Goal: Use online tool/utility

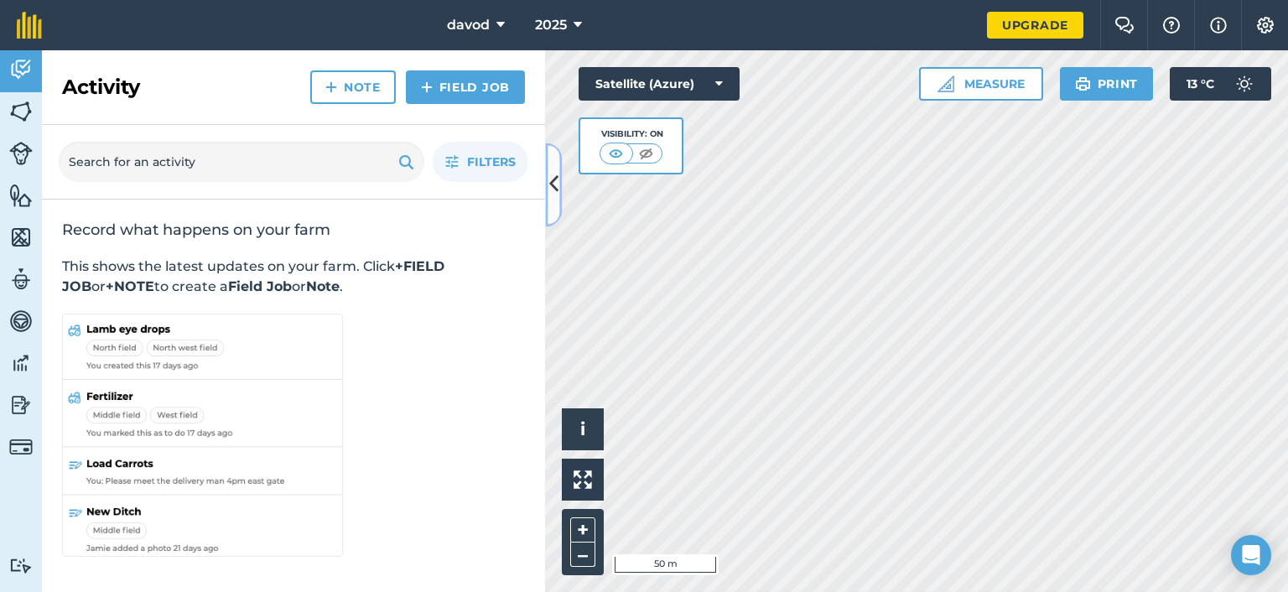
click at [554, 187] on icon at bounding box center [553, 184] width 9 height 29
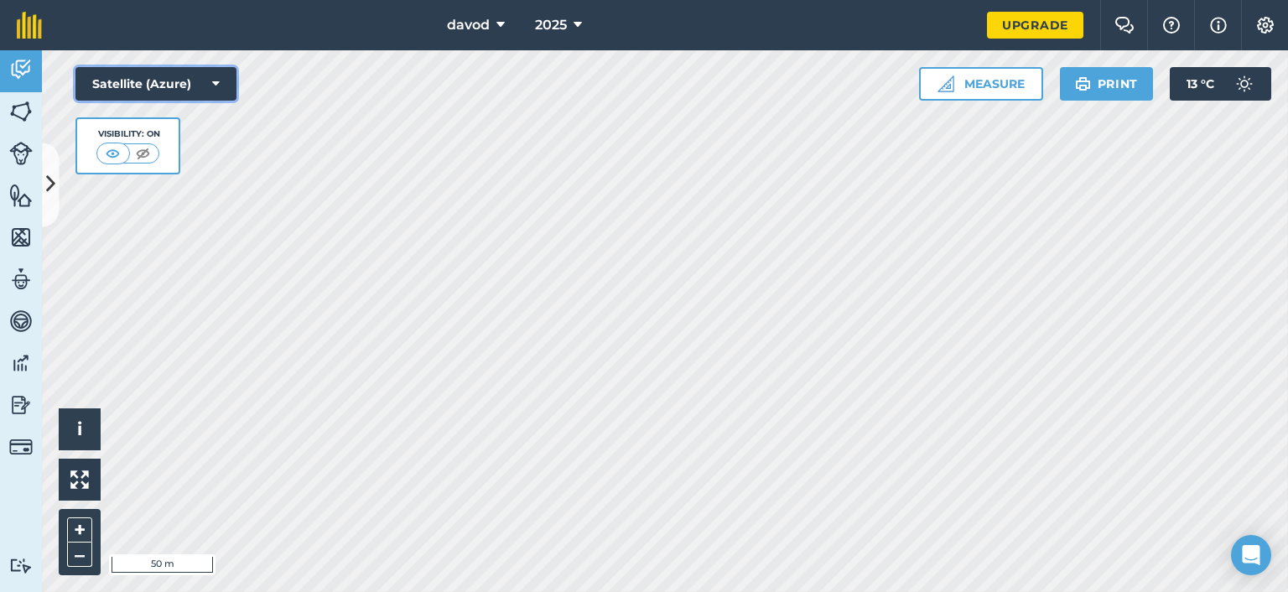
click at [166, 74] on button "Satellite (Azure)" at bounding box center [155, 84] width 161 height 34
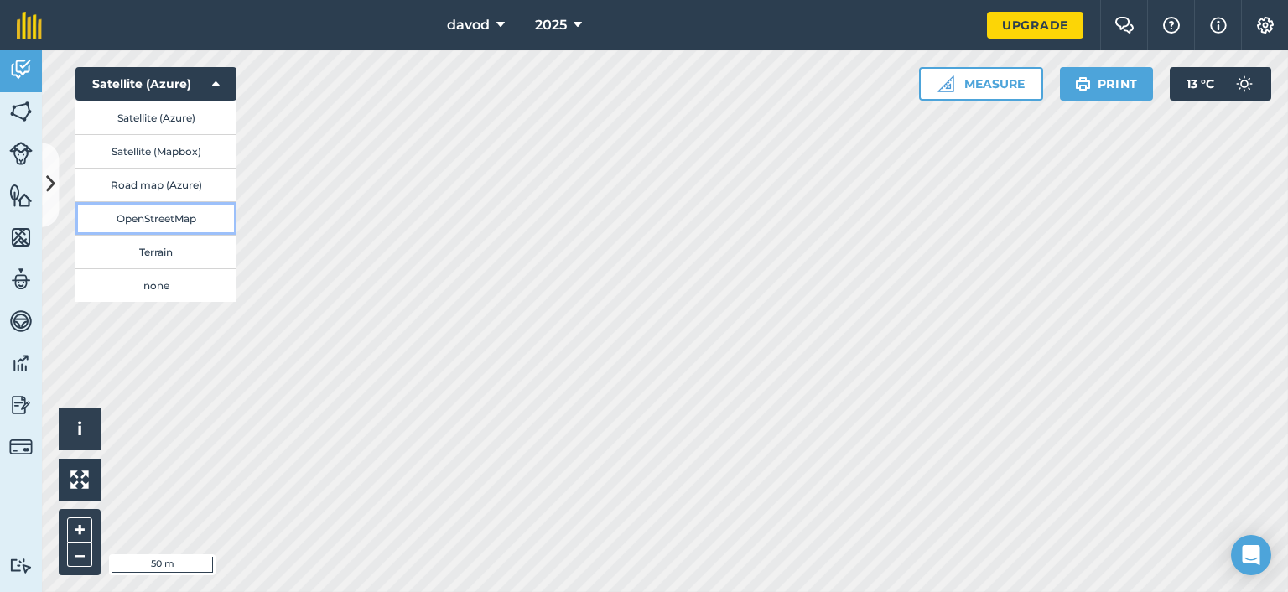
click at [132, 223] on button "OpenStreetMap" at bounding box center [155, 218] width 161 height 34
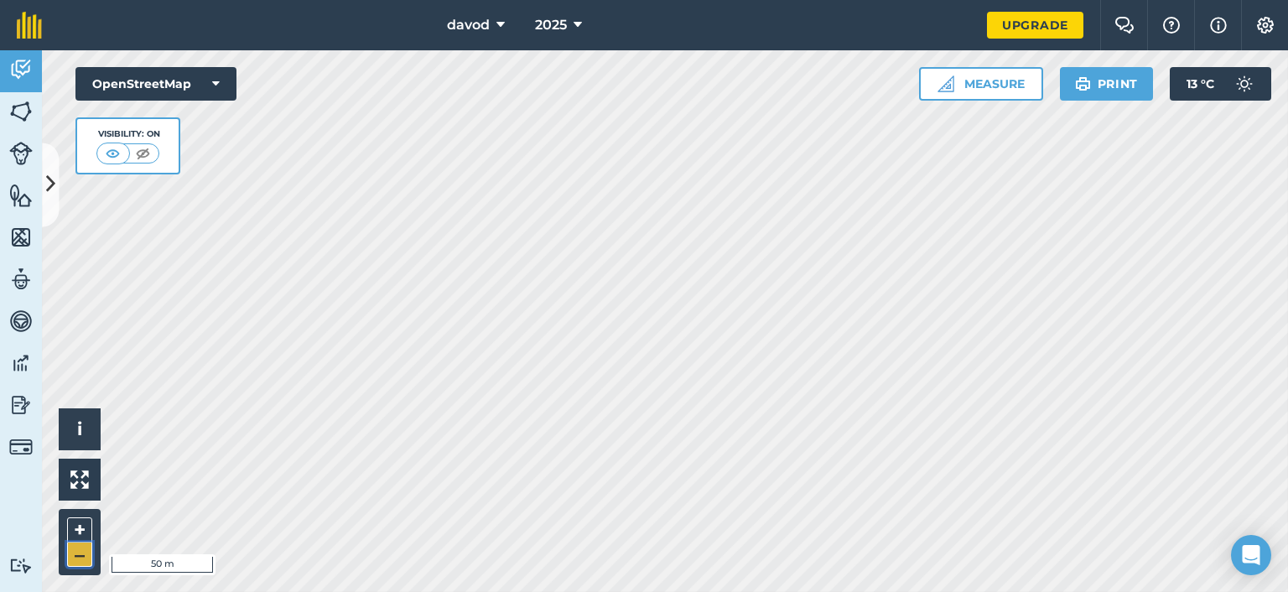
click at [76, 561] on button "–" at bounding box center [79, 554] width 25 height 24
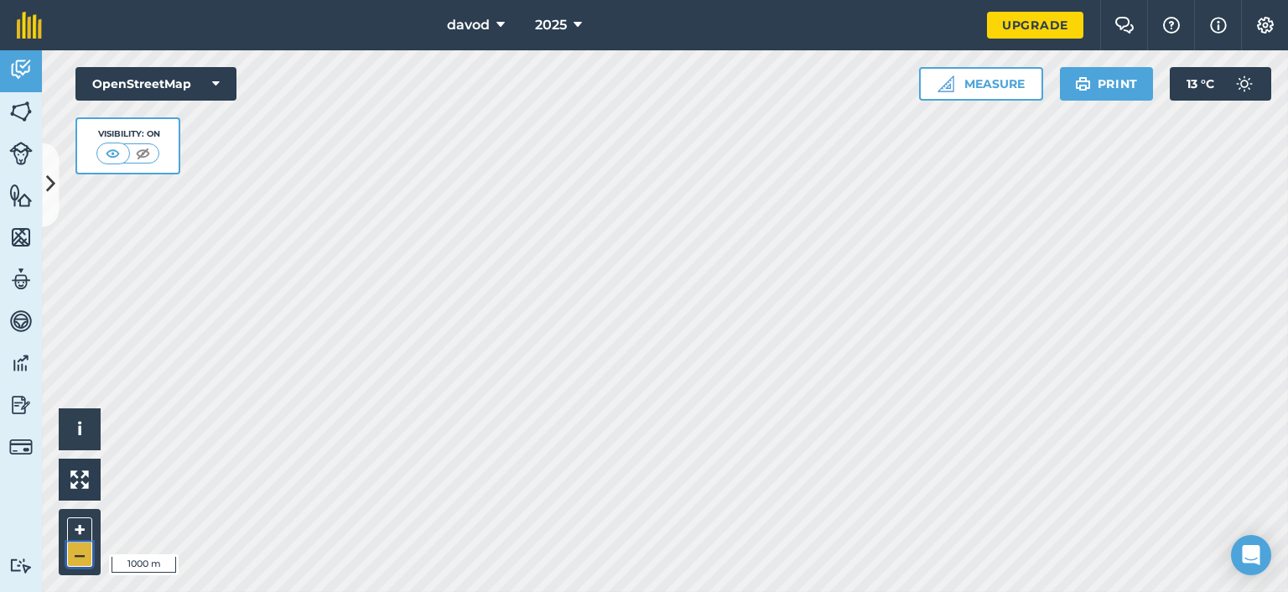
click at [76, 561] on button "–" at bounding box center [79, 554] width 25 height 24
click at [156, 91] on button "OpenStreetMap" at bounding box center [155, 84] width 161 height 34
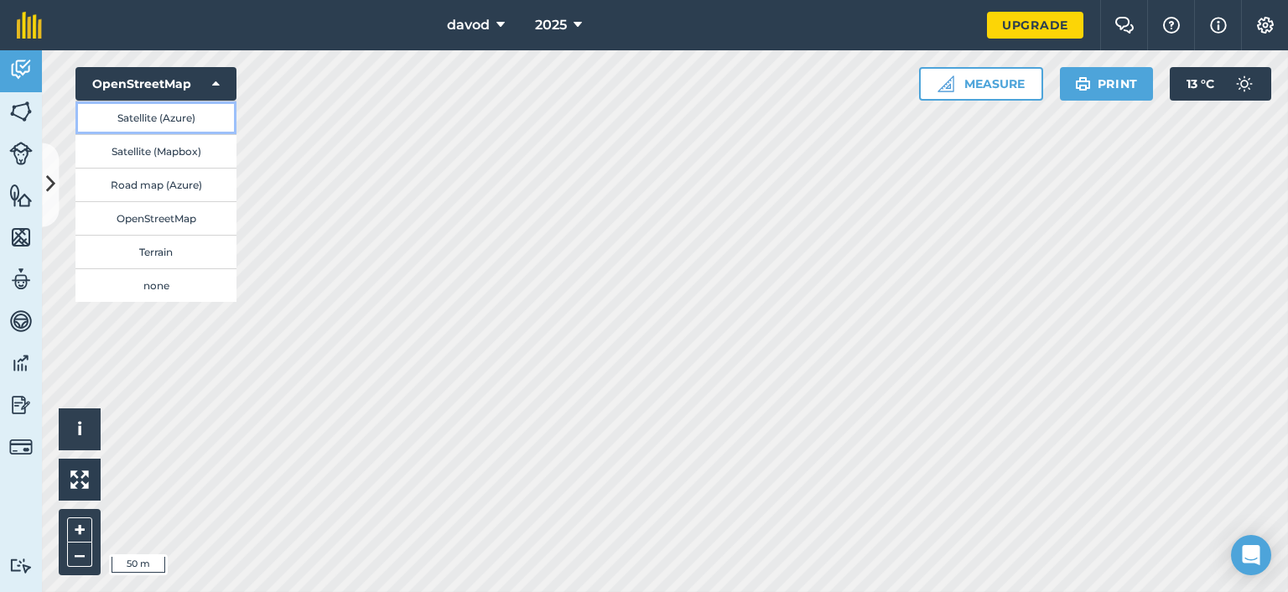
click at [155, 122] on button "Satellite (Azure)" at bounding box center [155, 118] width 161 height 34
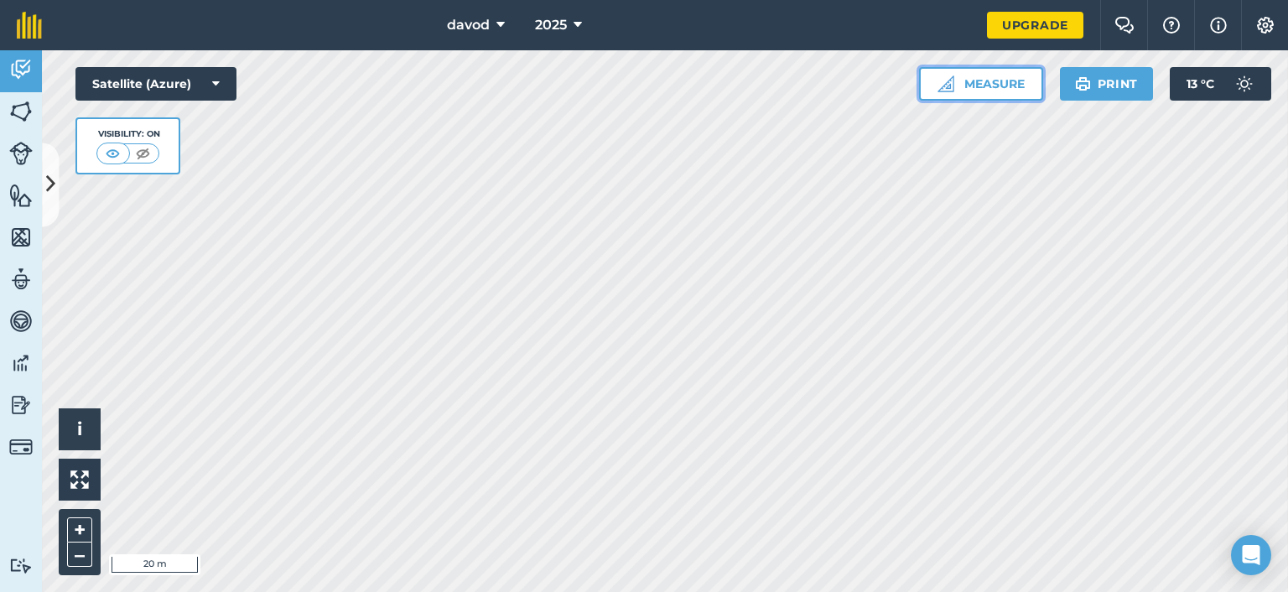
click at [1010, 79] on button "Measure" at bounding box center [981, 84] width 124 height 34
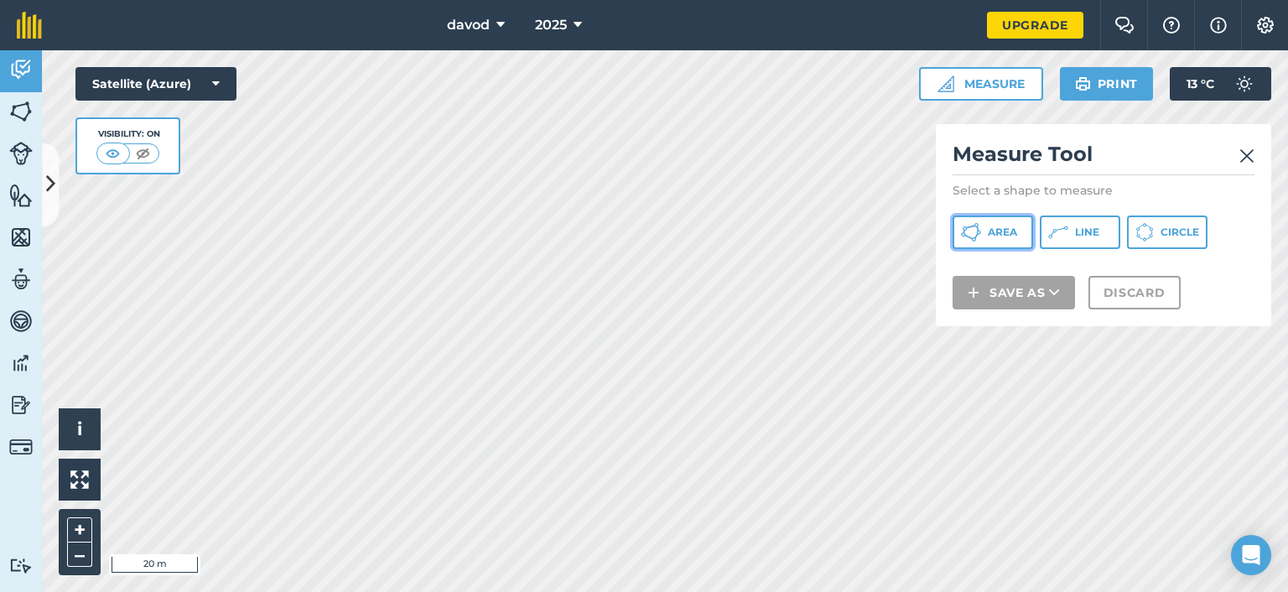
click at [1004, 231] on span "Area" at bounding box center [1002, 232] width 29 height 13
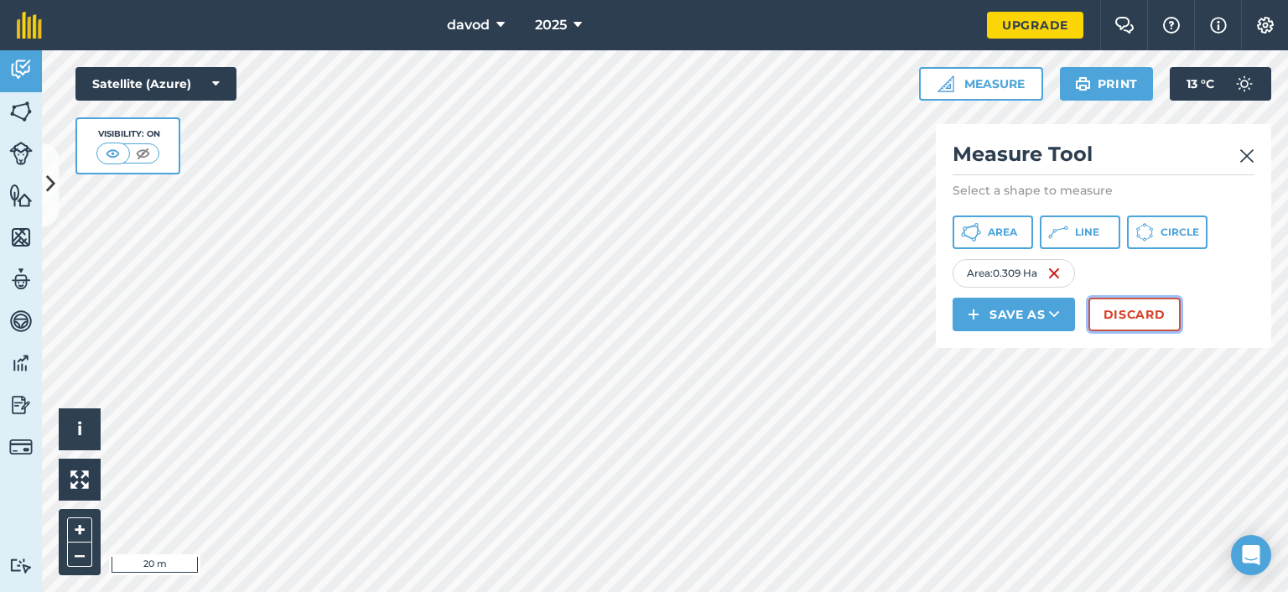
click at [1117, 307] on button "Discard" at bounding box center [1134, 315] width 92 height 34
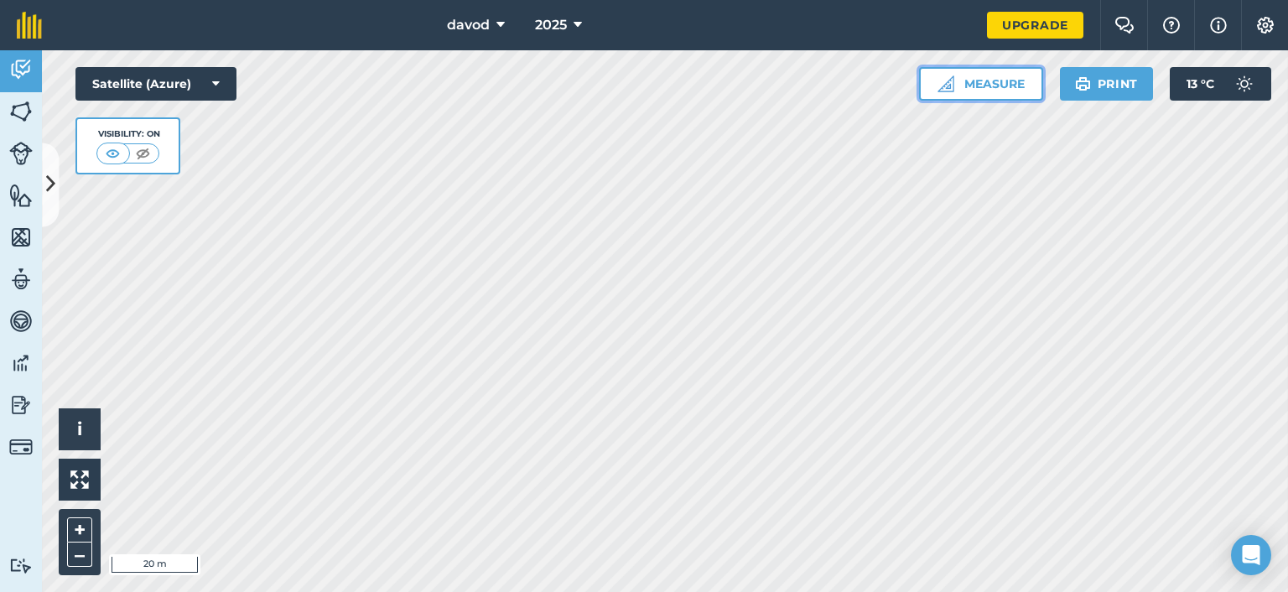
click at [980, 88] on button "Measure" at bounding box center [981, 84] width 124 height 34
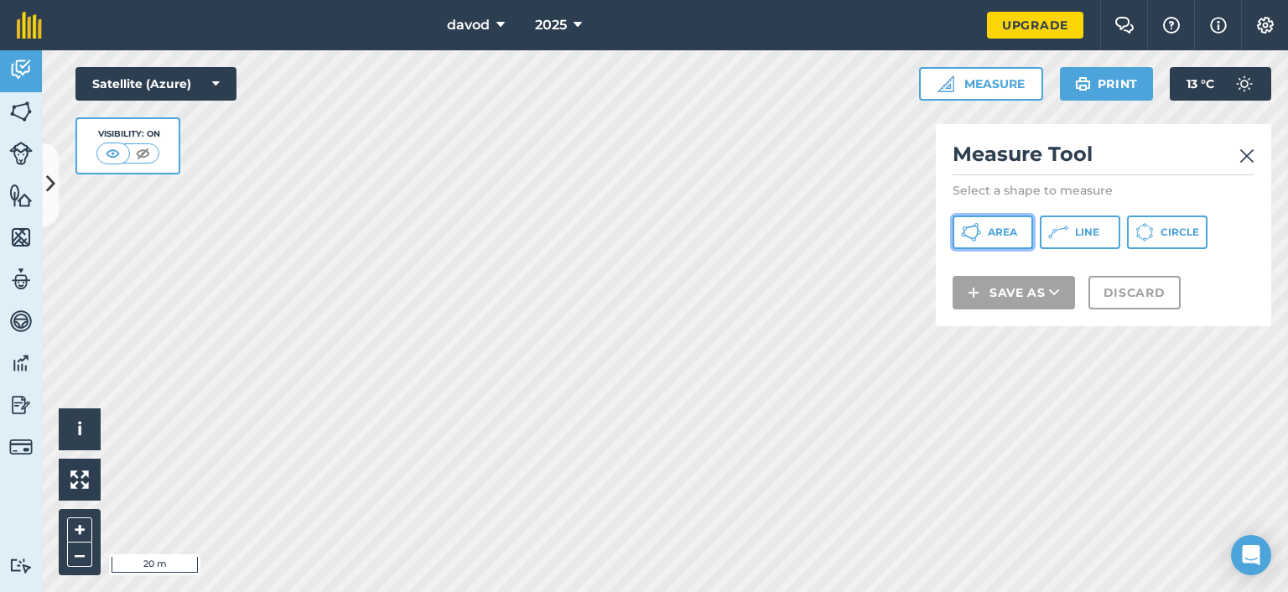
click at [989, 236] on span "Area" at bounding box center [1002, 232] width 29 height 13
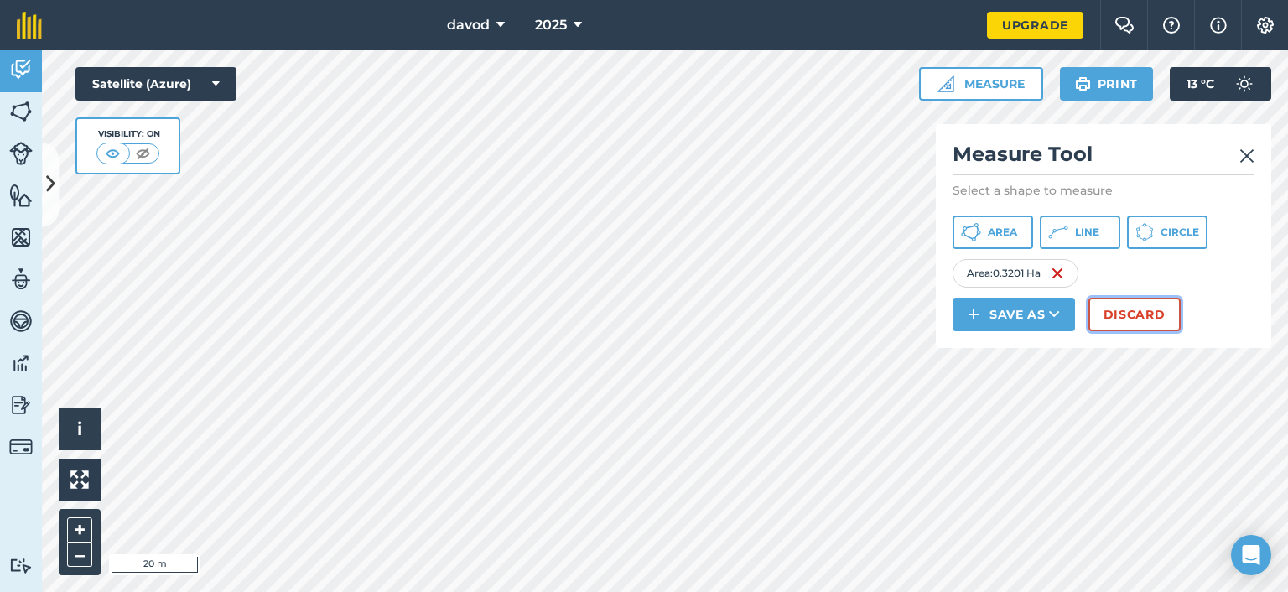
click at [1117, 310] on button "Discard" at bounding box center [1134, 315] width 92 height 34
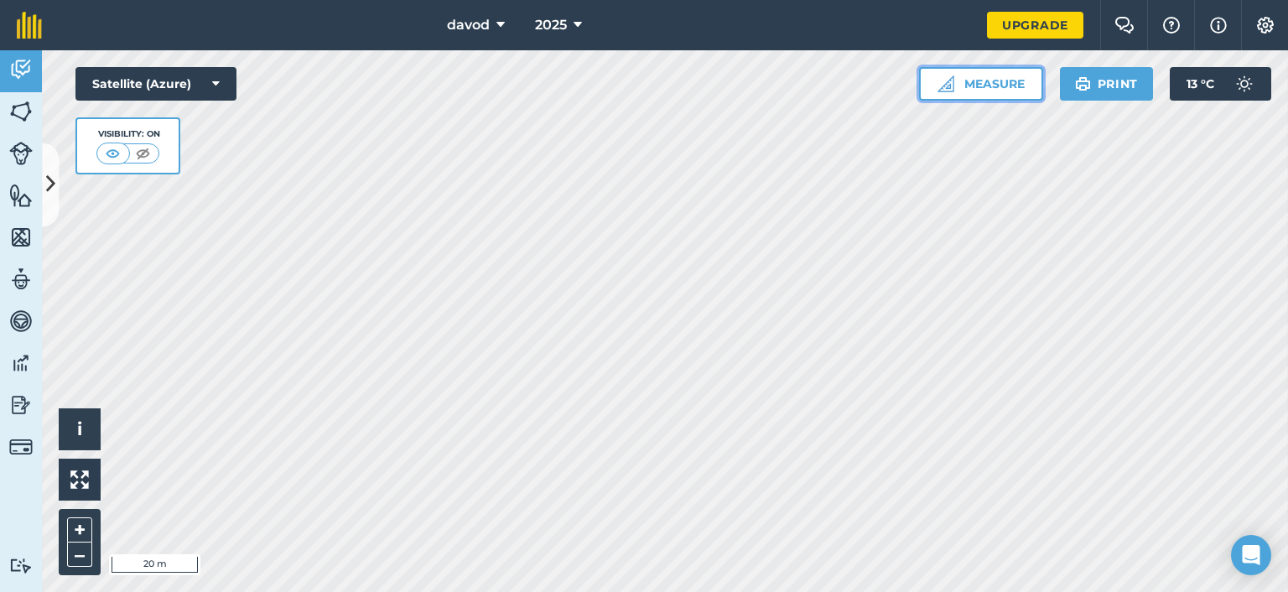
click at [956, 78] on button "Measure" at bounding box center [981, 84] width 124 height 34
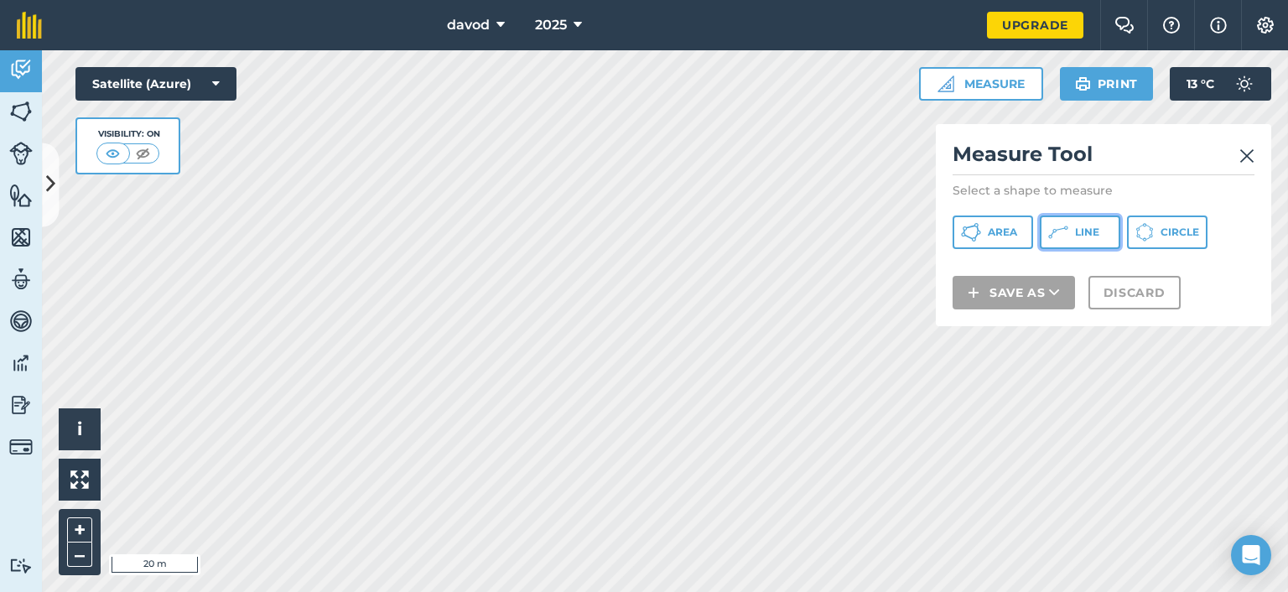
click at [1091, 235] on span "Line" at bounding box center [1087, 232] width 24 height 13
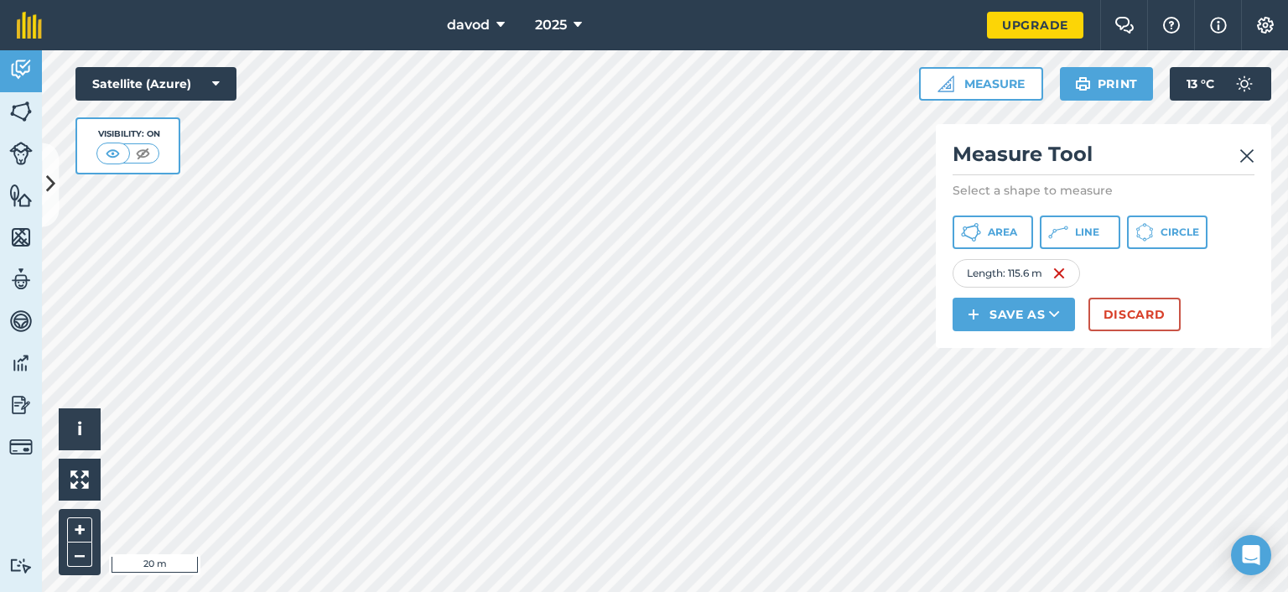
click at [956, 313] on div "Click to start drawing i © 2025 TomTom, Microsoft 20 m + – Satellite (Azure) Vi…" at bounding box center [665, 321] width 1246 height 542
click at [1125, 310] on button "Discard" at bounding box center [1134, 315] width 92 height 34
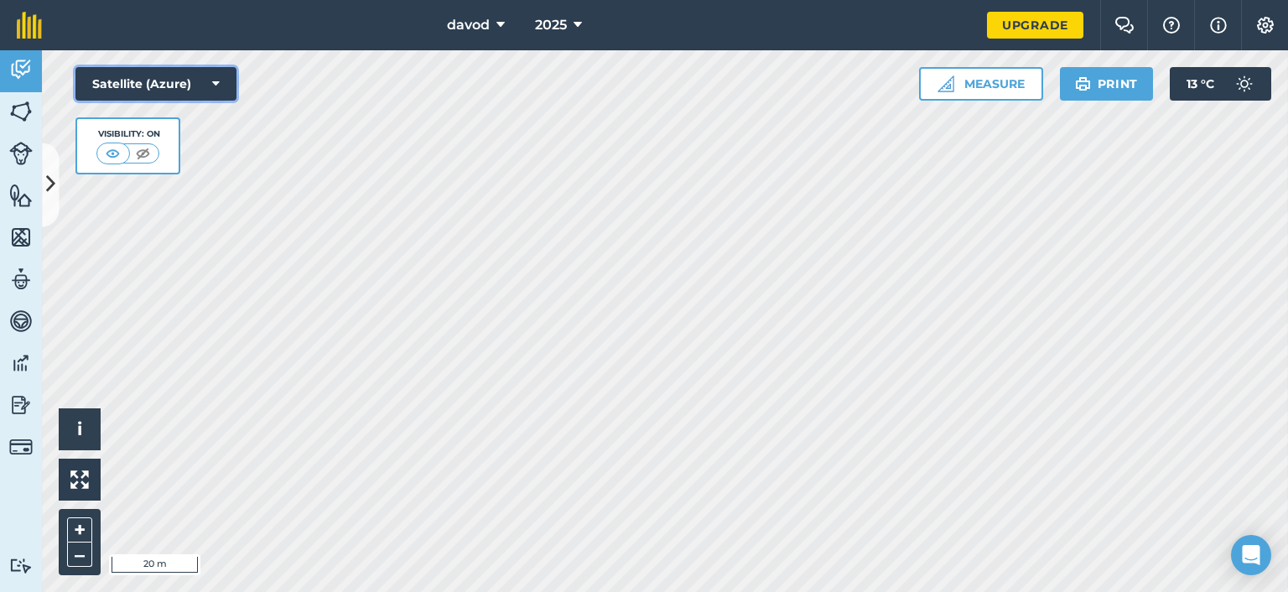
click at [169, 88] on button "Satellite (Azure)" at bounding box center [155, 84] width 161 height 34
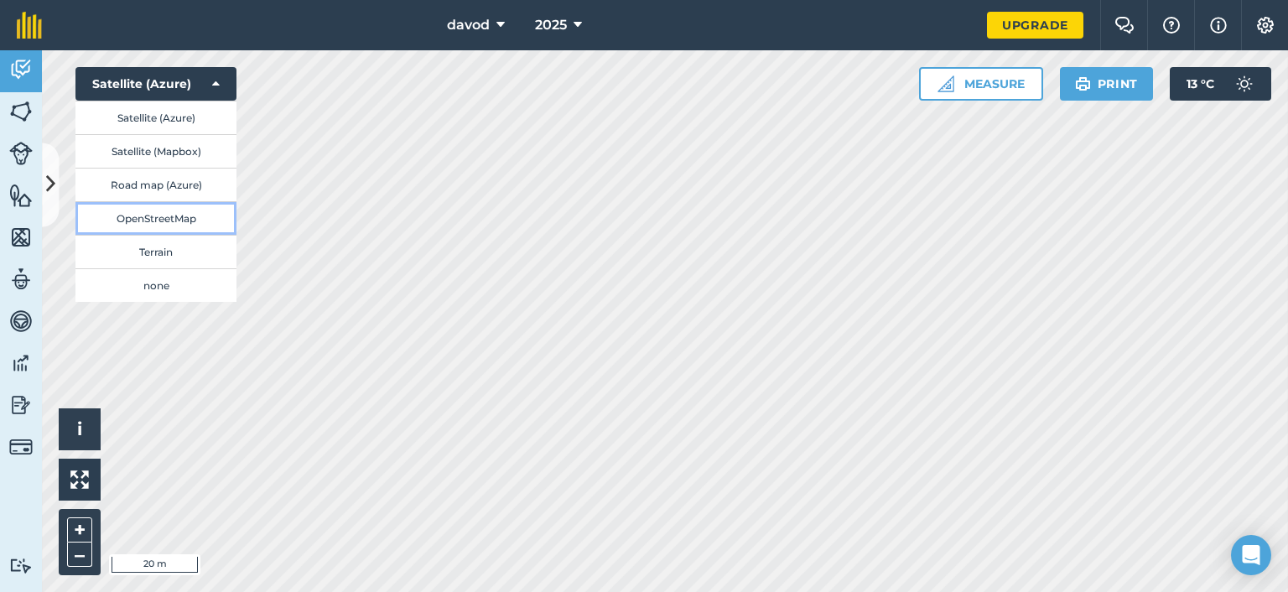
click at [148, 226] on button "OpenStreetMap" at bounding box center [155, 218] width 161 height 34
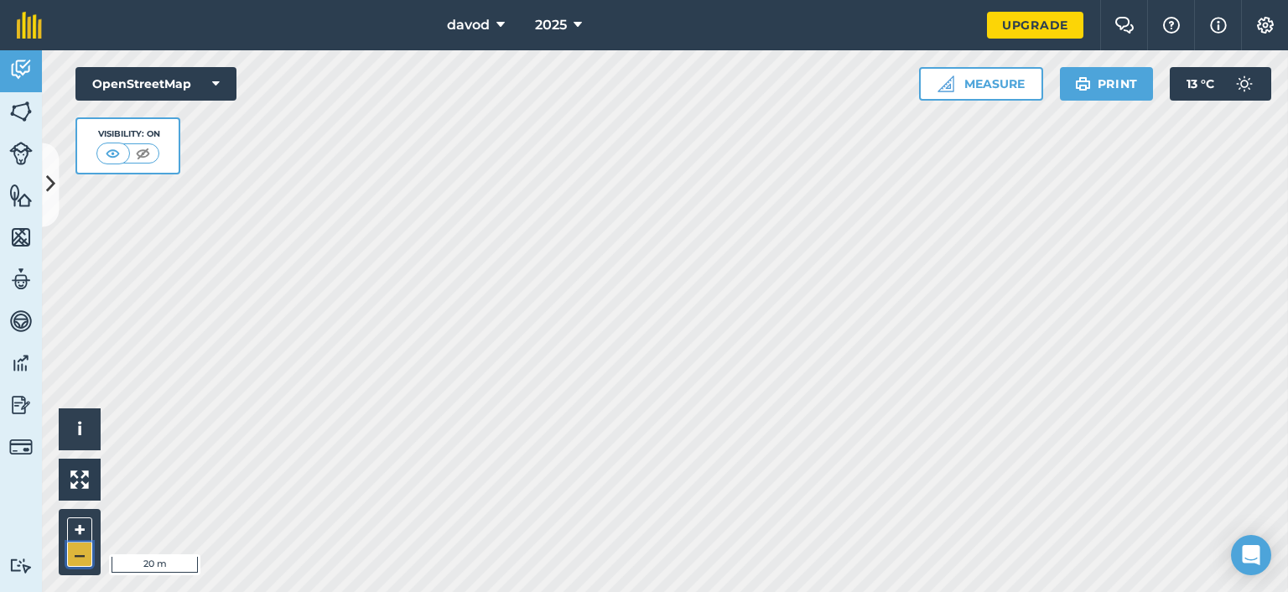
click at [75, 556] on button "–" at bounding box center [79, 554] width 25 height 24
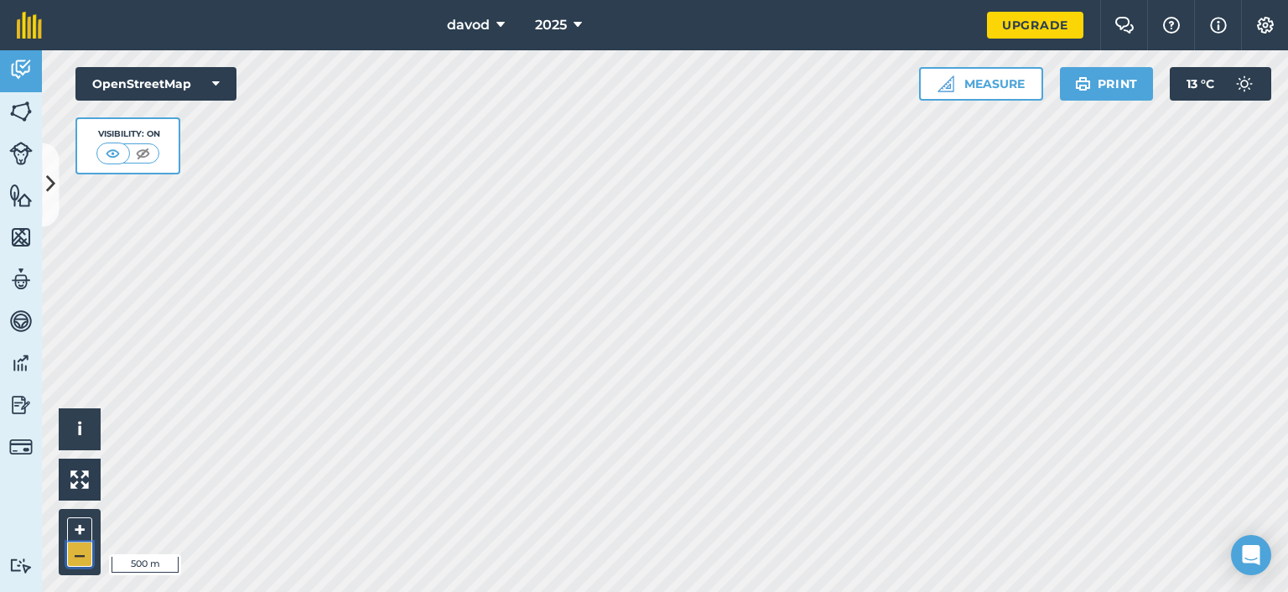
click at [75, 556] on button "–" at bounding box center [79, 554] width 25 height 24
click at [184, 77] on button "OpenStreetMap" at bounding box center [155, 84] width 161 height 34
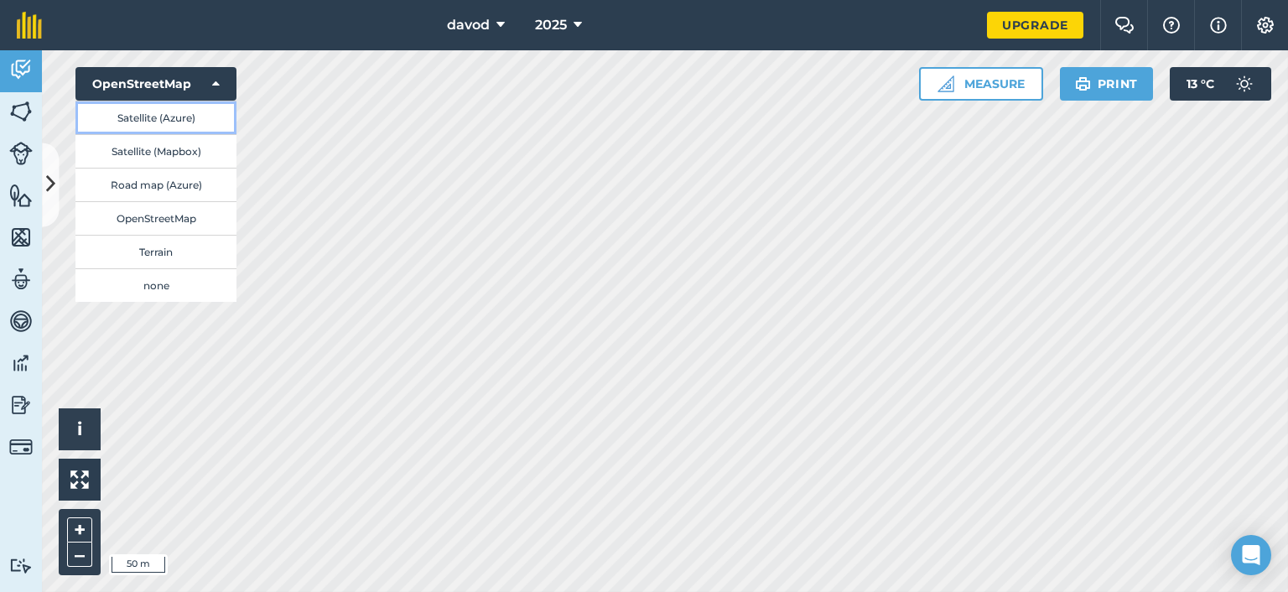
click at [168, 111] on button "Satellite (Azure)" at bounding box center [155, 118] width 161 height 34
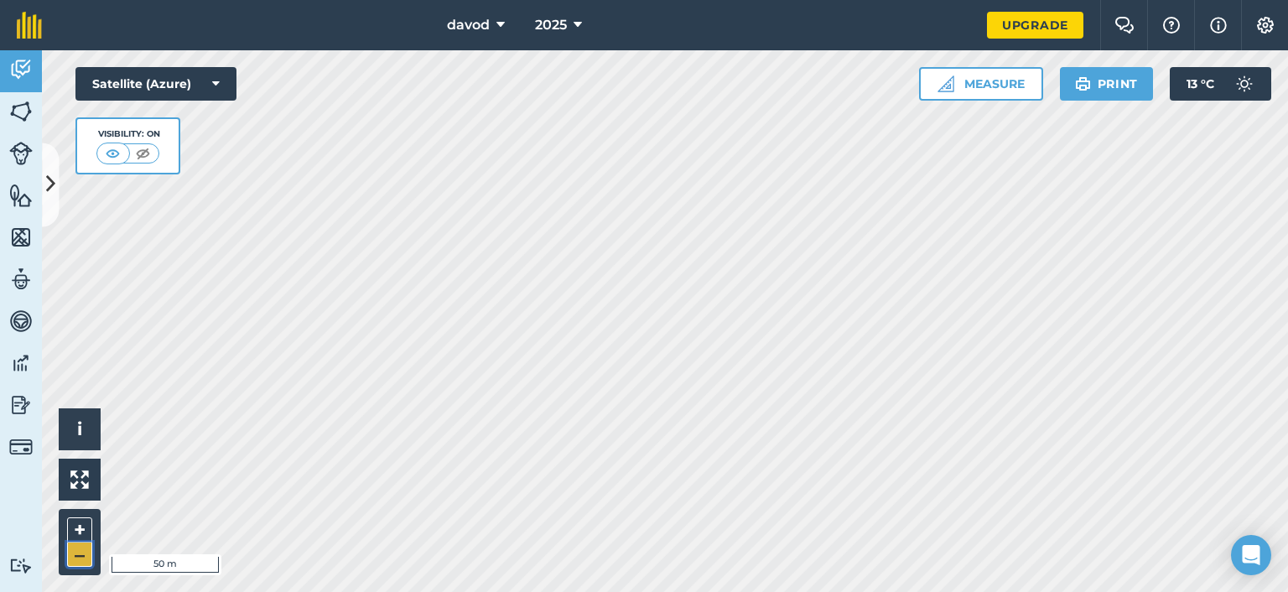
click at [82, 552] on button "–" at bounding box center [79, 554] width 25 height 24
click at [79, 527] on button "+" at bounding box center [79, 529] width 25 height 25
click at [968, 75] on button "Measure" at bounding box center [981, 84] width 124 height 34
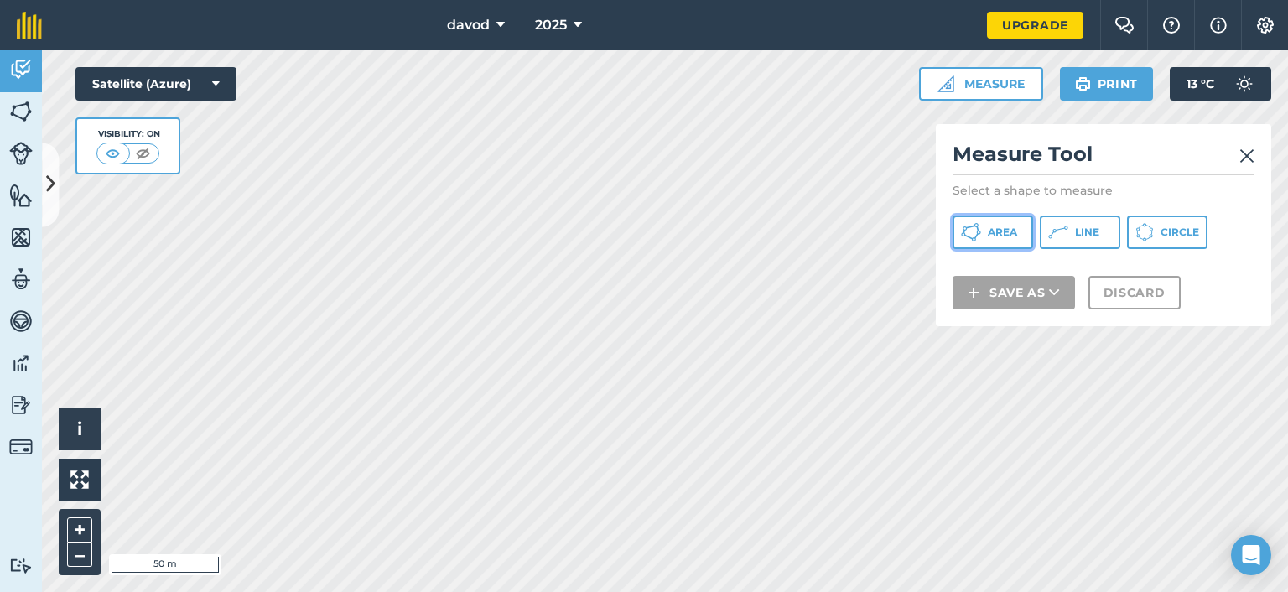
click at [967, 230] on icon at bounding box center [971, 232] width 20 height 20
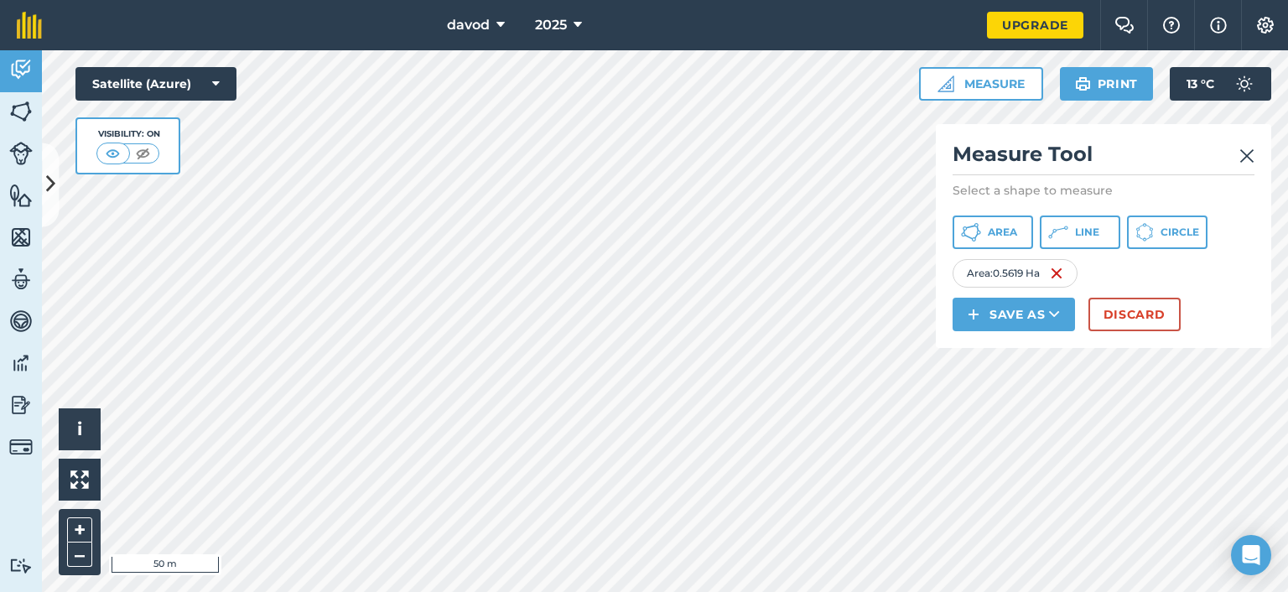
click at [1012, 324] on div "Click to start drawing i © 2025 TomTom, Microsoft 50 m + – Satellite (Azure) Vi…" at bounding box center [665, 321] width 1246 height 542
click at [1251, 153] on img at bounding box center [1246, 156] width 15 height 20
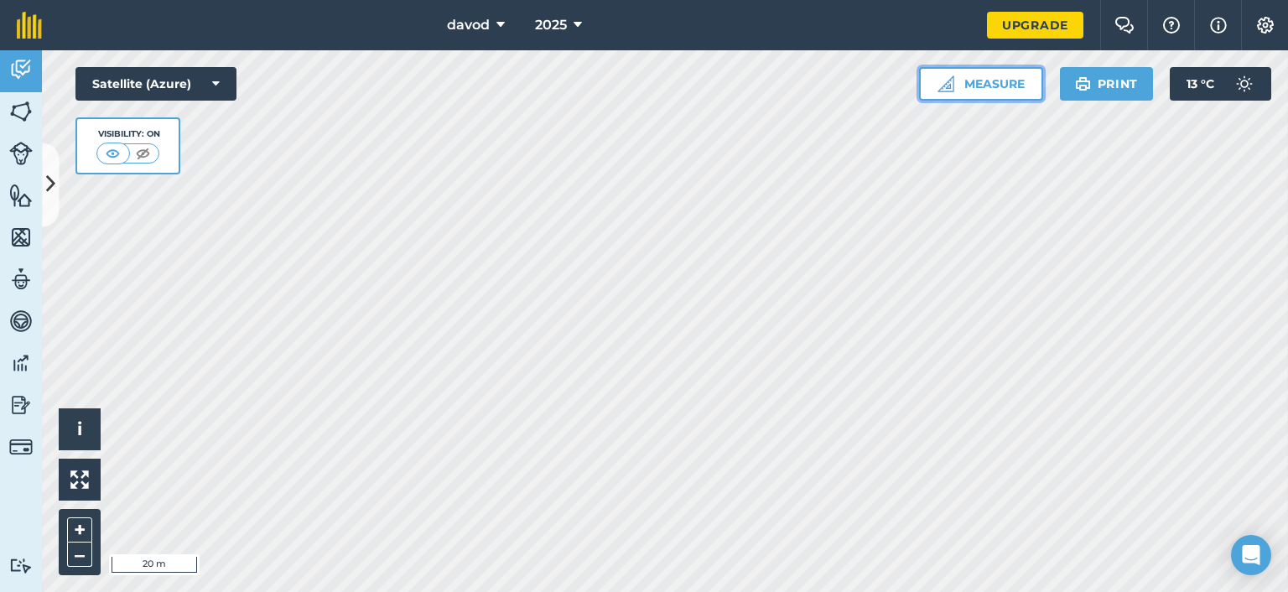
click at [1010, 80] on button "Measure" at bounding box center [981, 84] width 124 height 34
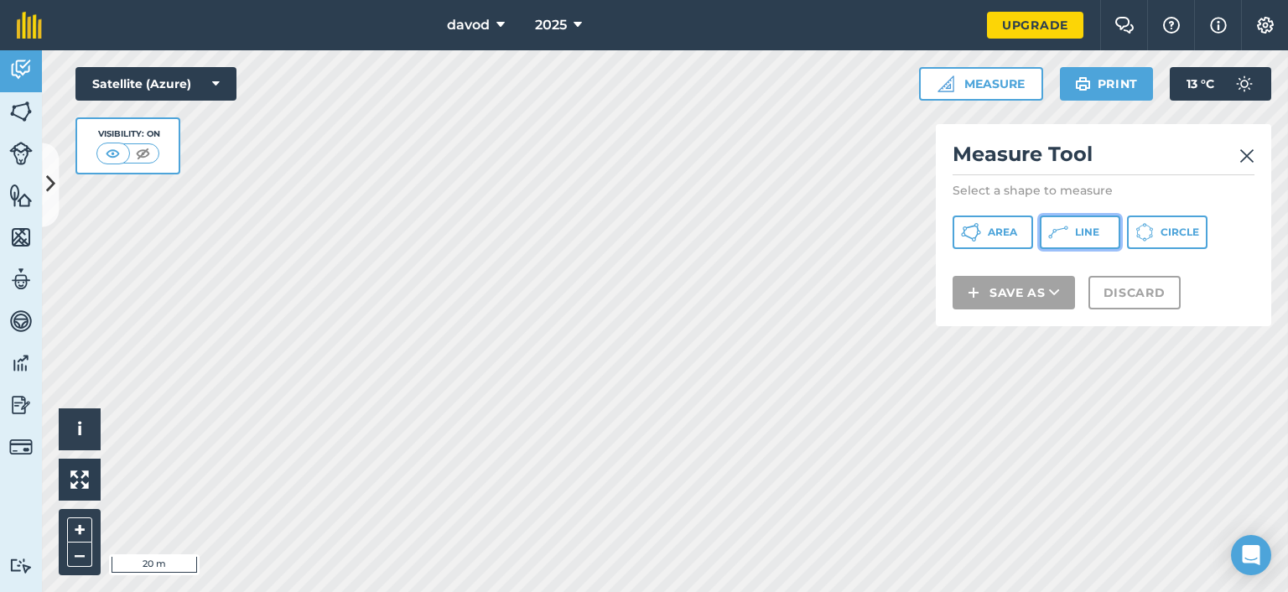
click at [1112, 230] on button "Line" at bounding box center [1079, 232] width 80 height 34
